Goal: Task Accomplishment & Management: Use online tool/utility

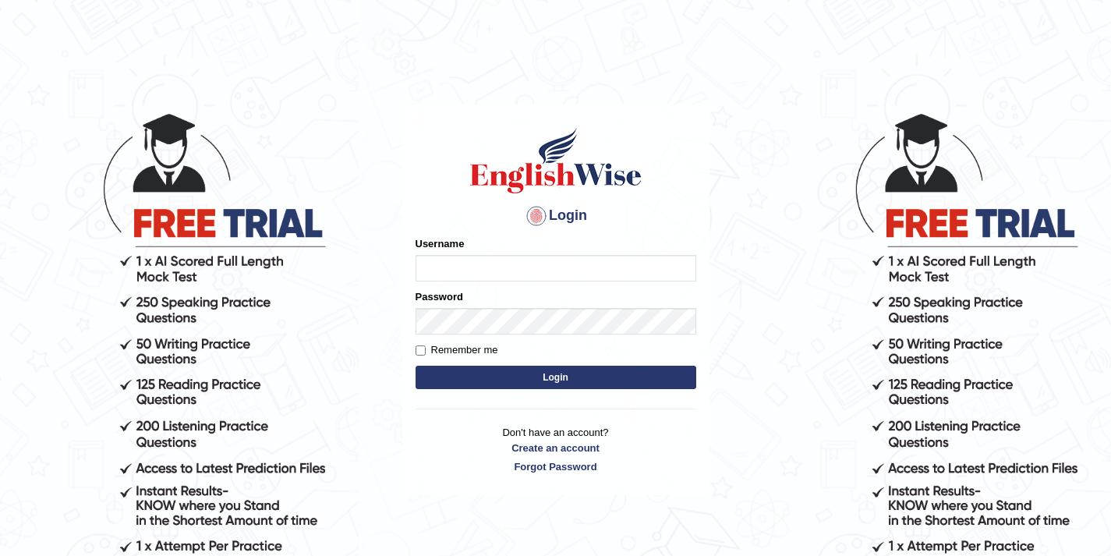
type input "shamsa"
click at [465, 278] on input "shamsa" at bounding box center [555, 268] width 281 height 27
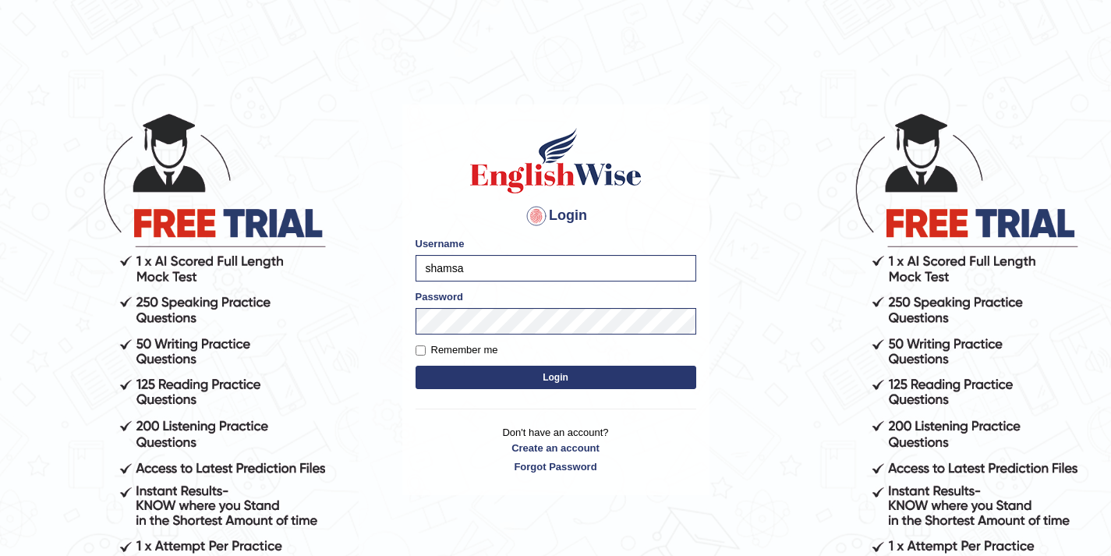
click at [415, 366] on button "Login" at bounding box center [555, 377] width 281 height 23
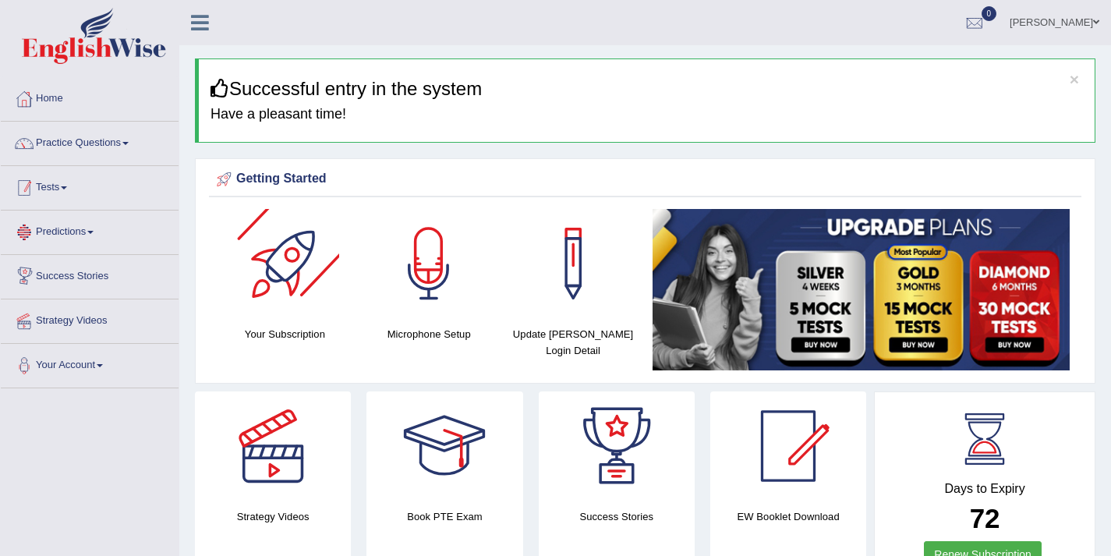
click at [102, 195] on link "Tests" at bounding box center [90, 185] width 178 height 39
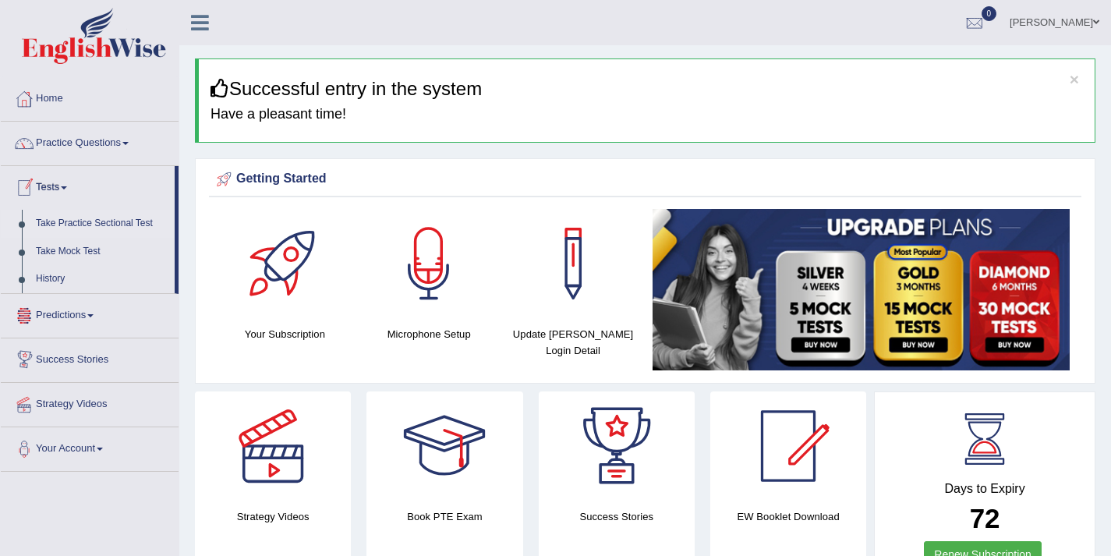
click at [94, 223] on link "Take Practice Sectional Test" at bounding box center [102, 224] width 146 height 28
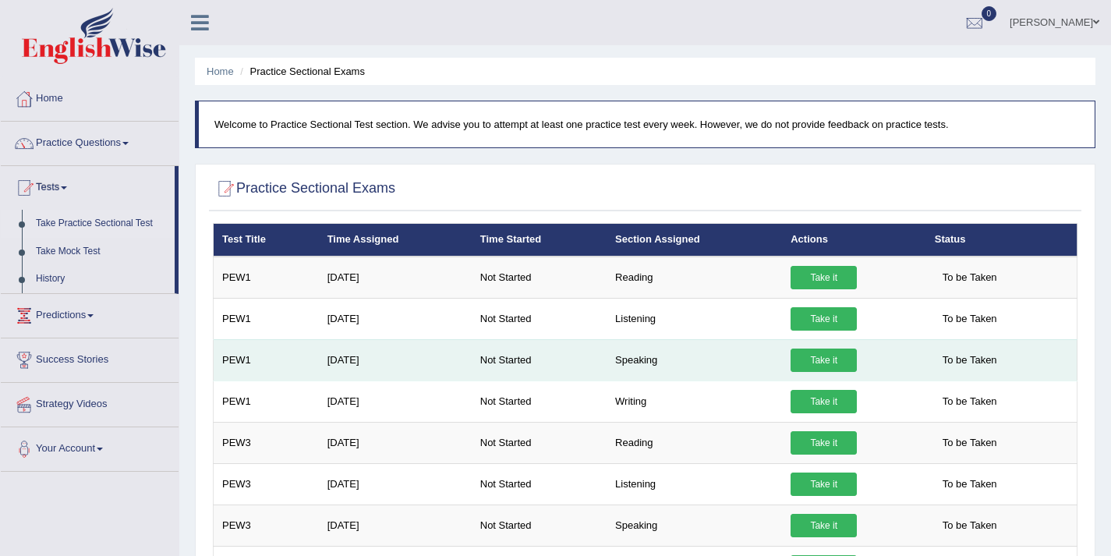
click at [815, 357] on link "Take it" at bounding box center [823, 359] width 66 height 23
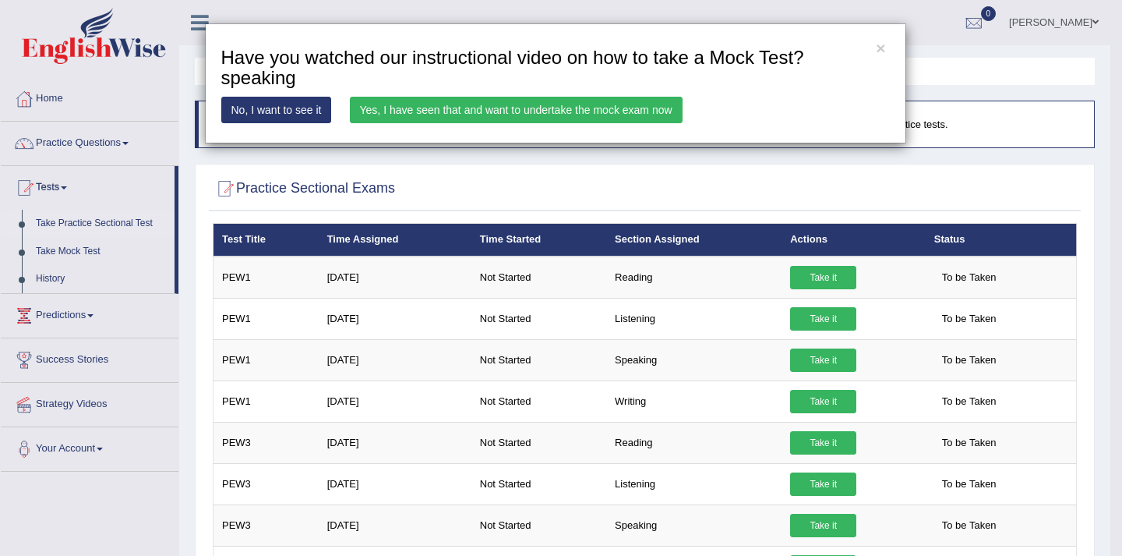
click at [387, 107] on link "Yes, I have seen that and want to undertake the mock exam now" at bounding box center [516, 110] width 333 height 27
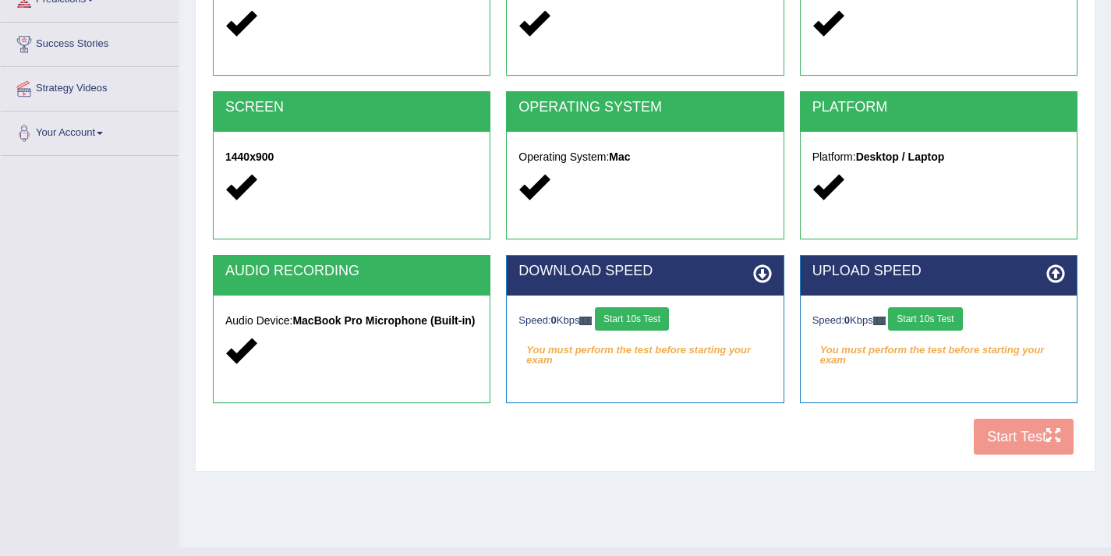
scroll to position [235, 0]
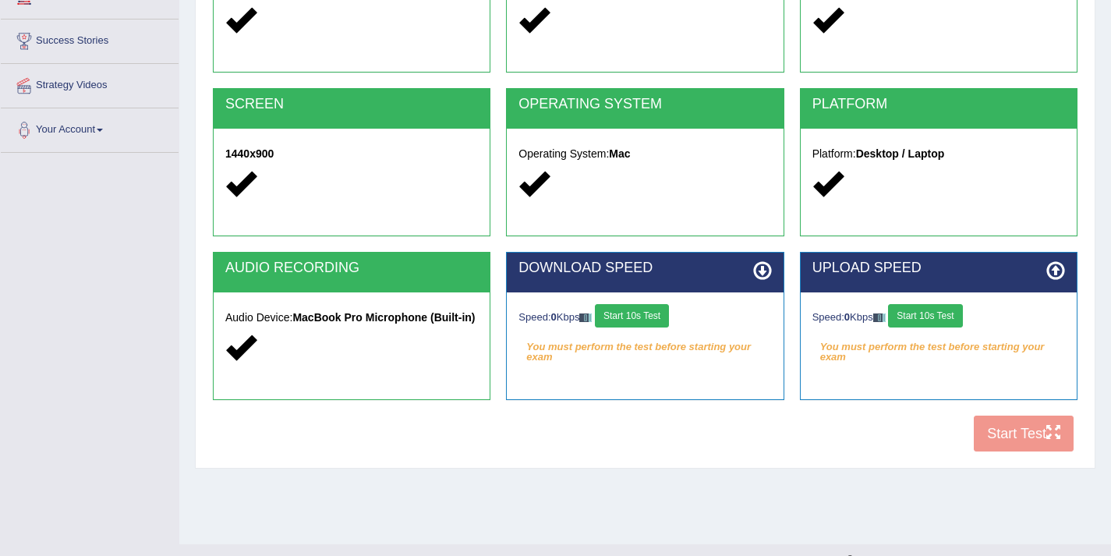
click at [635, 322] on button "Start 10s Test" at bounding box center [632, 315] width 74 height 23
click at [922, 328] on div "Speed: 0 Kbps Start 10s Test" at bounding box center [938, 317] width 253 height 27
click at [930, 321] on button "Start 10s Test" at bounding box center [925, 315] width 74 height 23
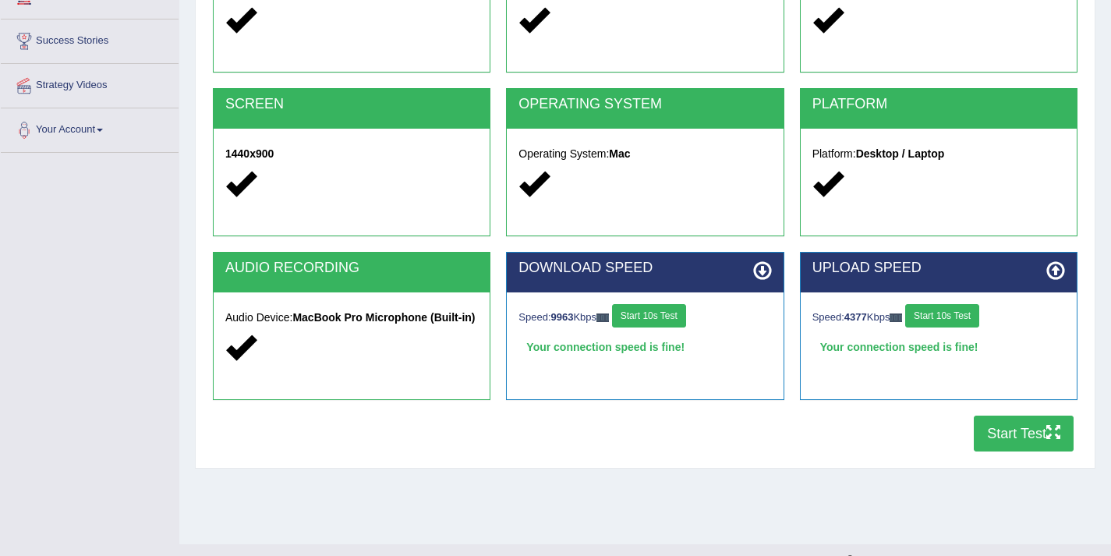
click at [993, 435] on button "Start Test" at bounding box center [1024, 433] width 100 height 36
